Goal: Information Seeking & Learning: Learn about a topic

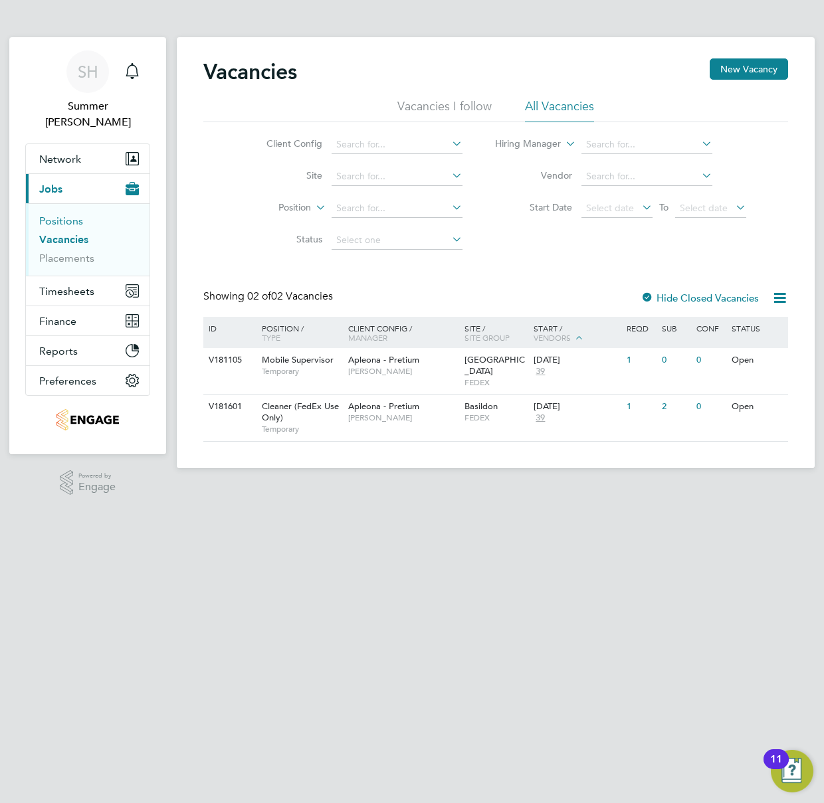
click at [73, 215] on link "Positions" at bounding box center [61, 221] width 44 height 13
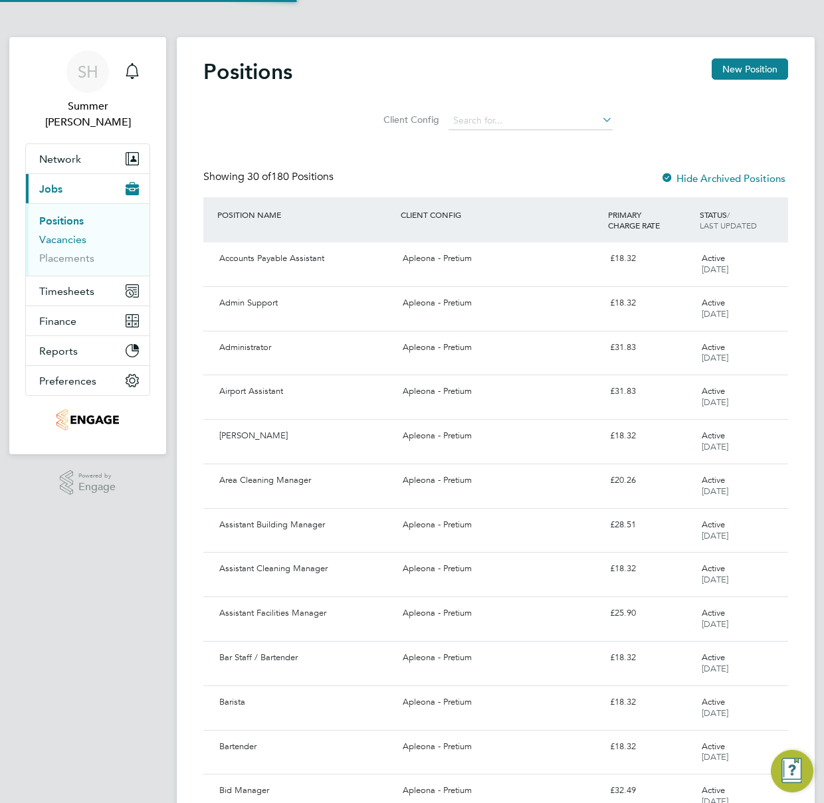
click at [73, 233] on link "Vacancies" at bounding box center [62, 239] width 47 height 13
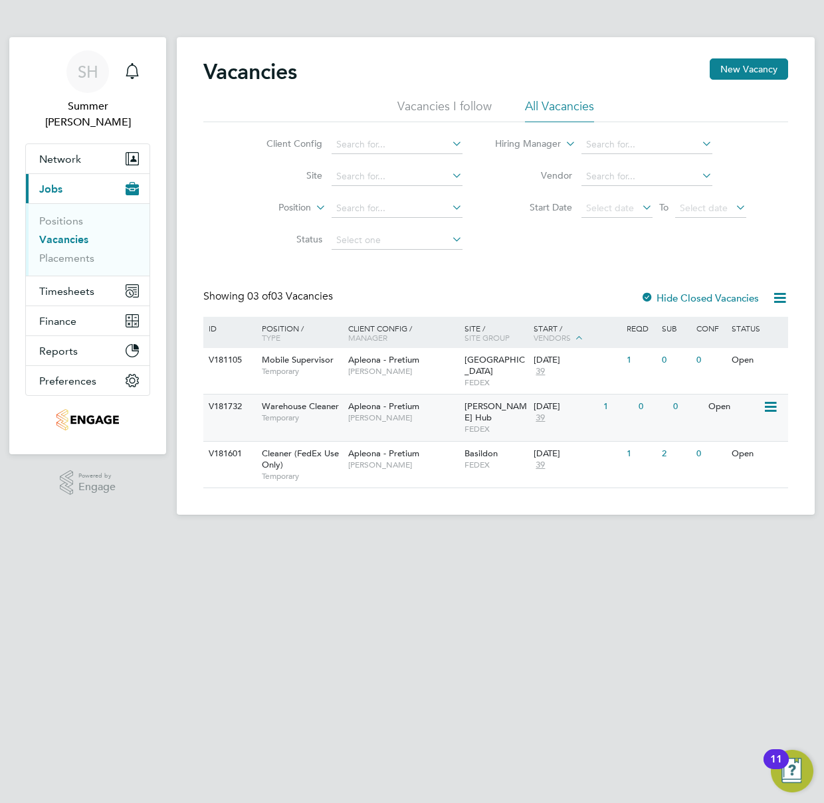
click at [476, 424] on span "FEDEX" at bounding box center [495, 429] width 63 height 11
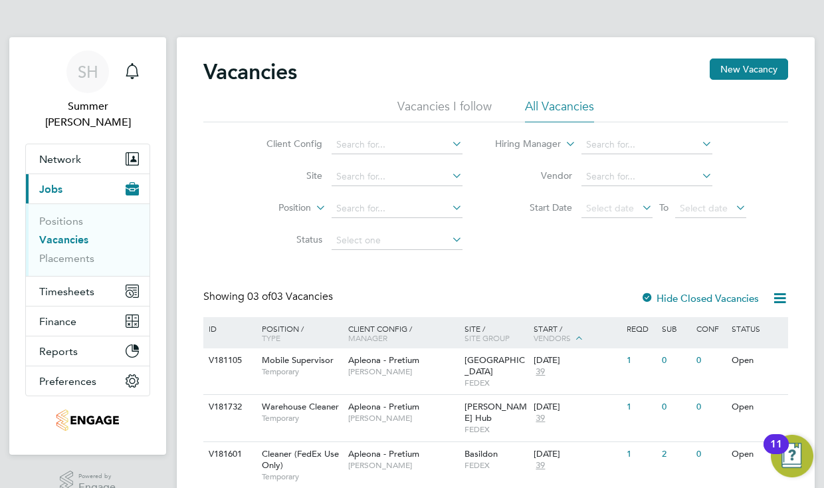
scroll to position [28, 0]
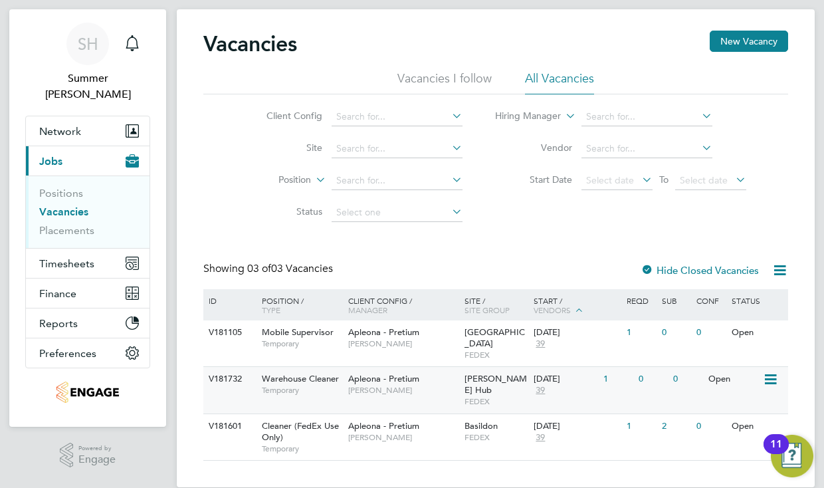
click at [405, 385] on span "[PERSON_NAME]" at bounding box center [403, 390] width 110 height 11
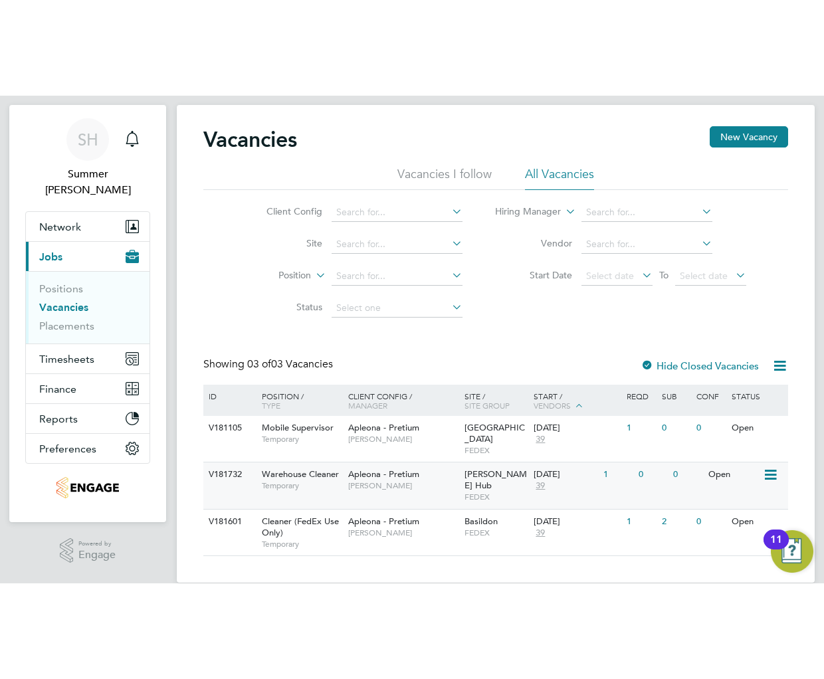
scroll to position [0, 0]
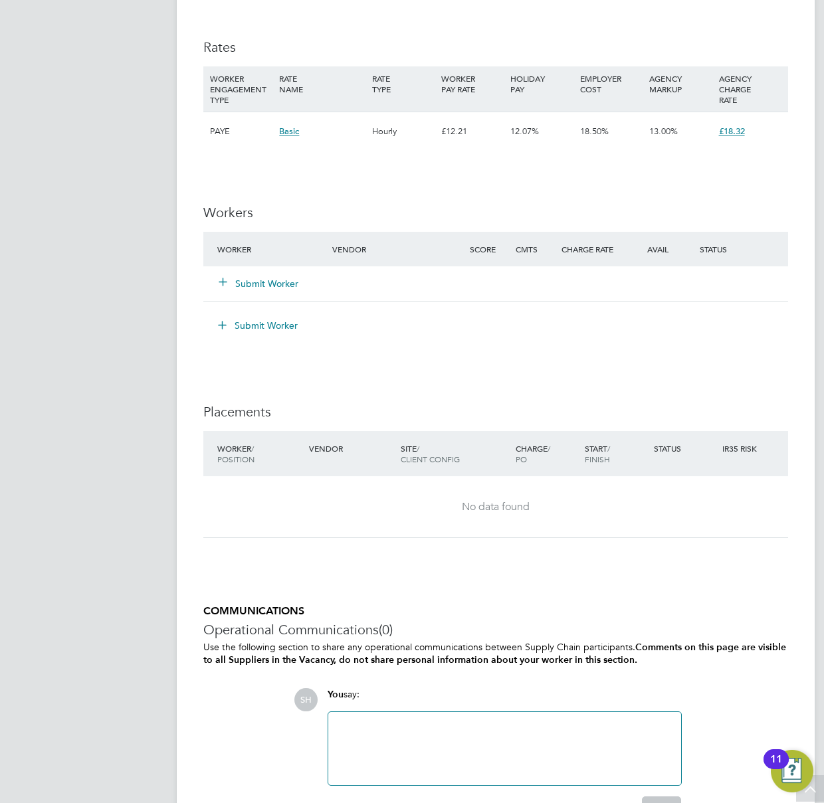
scroll to position [1146, 0]
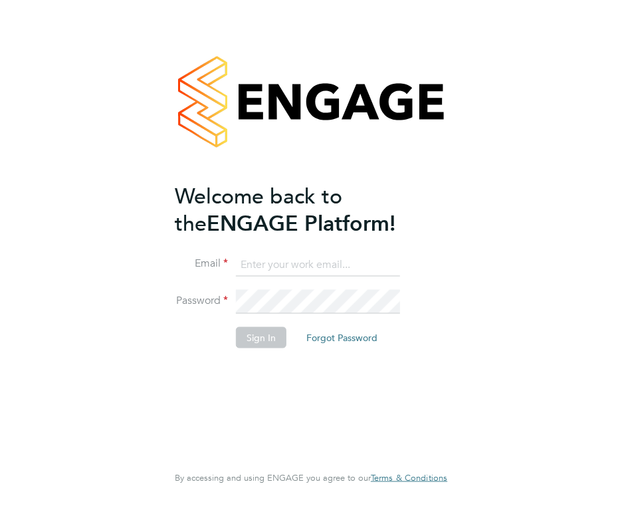
type input "summerhadden@romaxrecruitment.com"
click at [251, 352] on li "Sign In Forgot Password" at bounding box center [304, 343] width 259 height 35
click at [254, 342] on button "Sign In" at bounding box center [261, 336] width 51 height 21
